Goal: Information Seeking & Learning: Learn about a topic

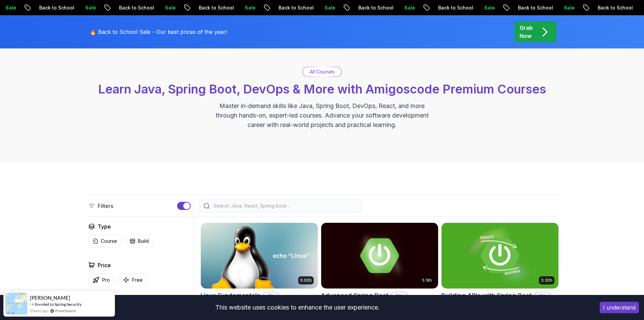
scroll to position [37, 0]
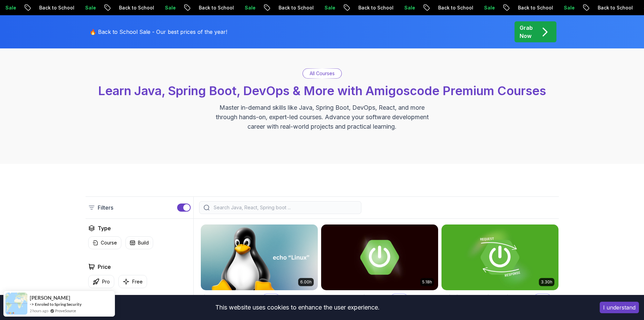
click at [229, 207] on input "search" at bounding box center [284, 207] width 145 height 7
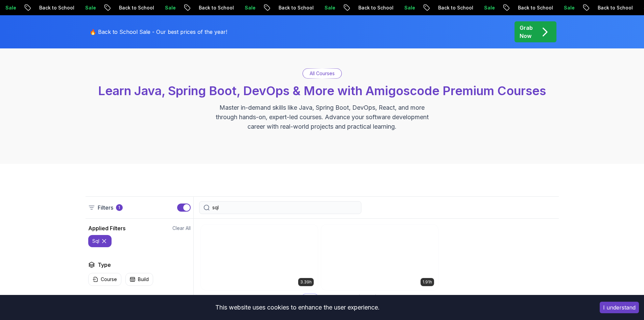
type input "sql"
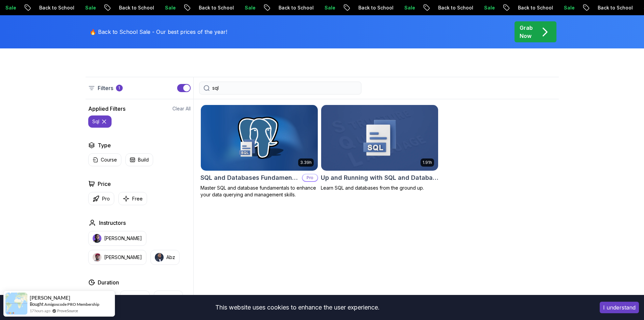
scroll to position [157, 0]
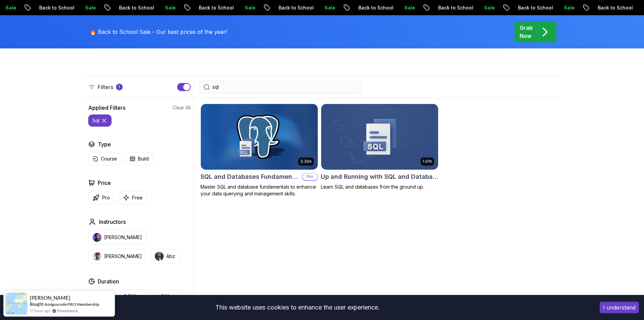
click at [255, 178] on h2 "SQL and Databases Fundamentals" at bounding box center [250, 176] width 99 height 9
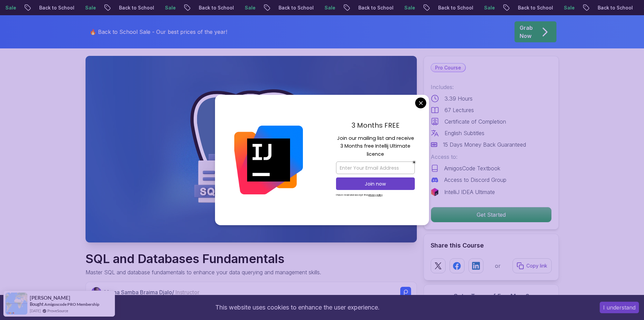
scroll to position [34, 0]
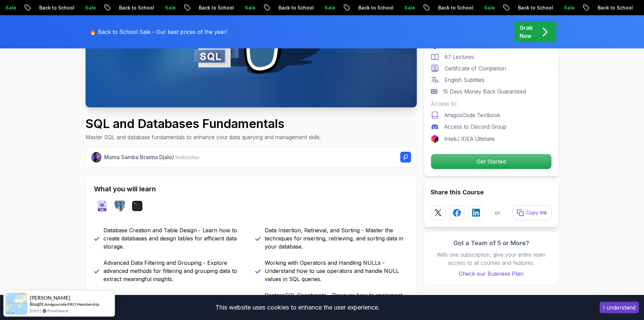
scroll to position [169, 0]
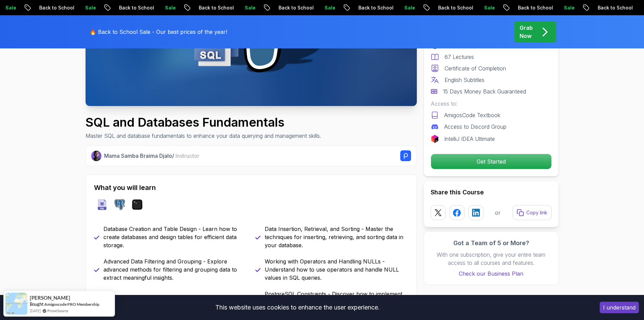
click at [615, 303] on button "I understand" at bounding box center [619, 307] width 39 height 12
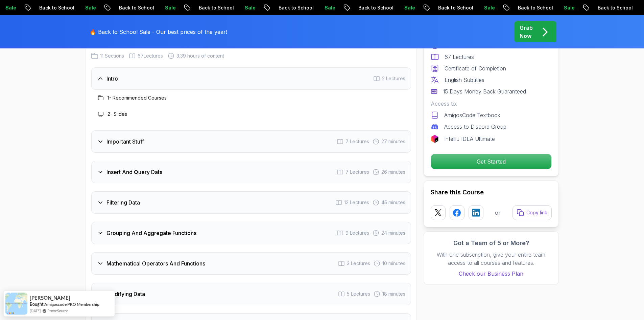
scroll to position [941, 0]
click at [129, 137] on h3 "Important Stuff" at bounding box center [126, 141] width 38 height 8
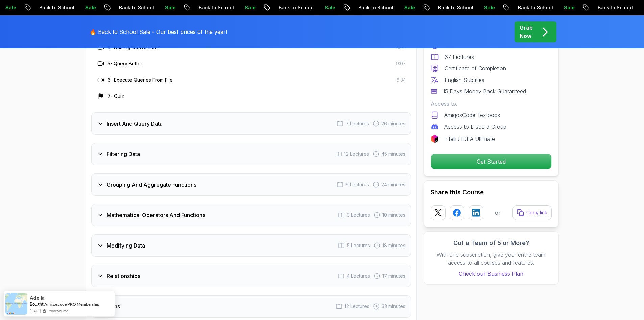
scroll to position [1071, 0]
click at [152, 119] on h3 "Insert And Query Data" at bounding box center [135, 123] width 56 height 8
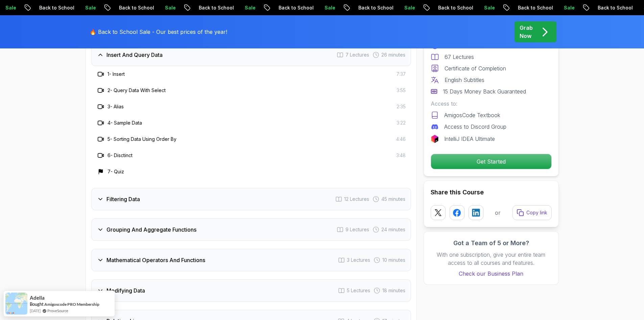
scroll to position [1025, 0]
click at [151, 188] on div "Filtering Data 12 Lectures 45 minutes" at bounding box center [251, 199] width 320 height 22
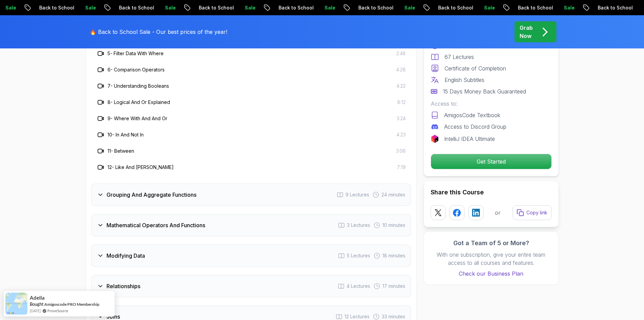
scroll to position [1142, 0]
click at [126, 190] on h3 "Grouping And Aggregate Functions" at bounding box center [152, 194] width 90 height 8
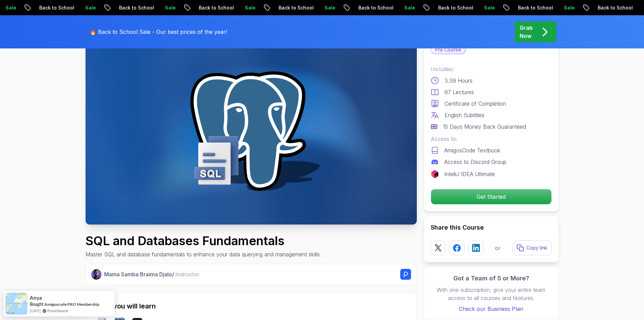
scroll to position [0, 0]
